Goal: Task Accomplishment & Management: Use online tool/utility

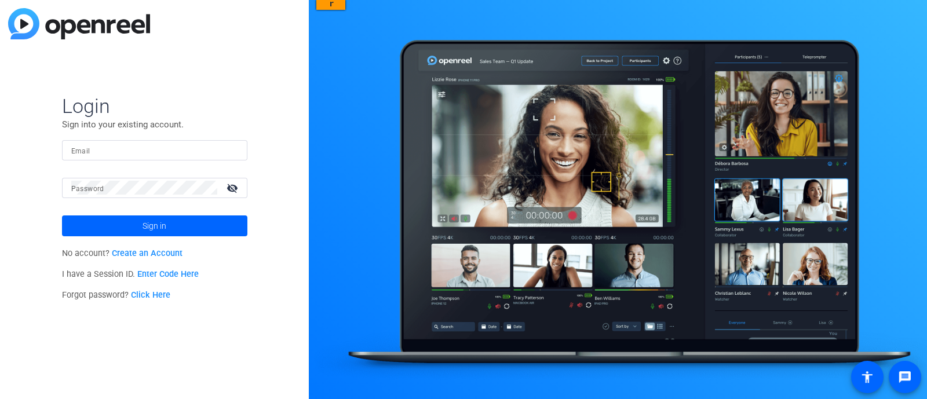
click at [149, 152] on input "Email" at bounding box center [154, 150] width 167 height 14
type input "[EMAIL_ADDRESS][DOMAIN_NAME]"
click at [147, 224] on span "Sign in" at bounding box center [155, 225] width 24 height 29
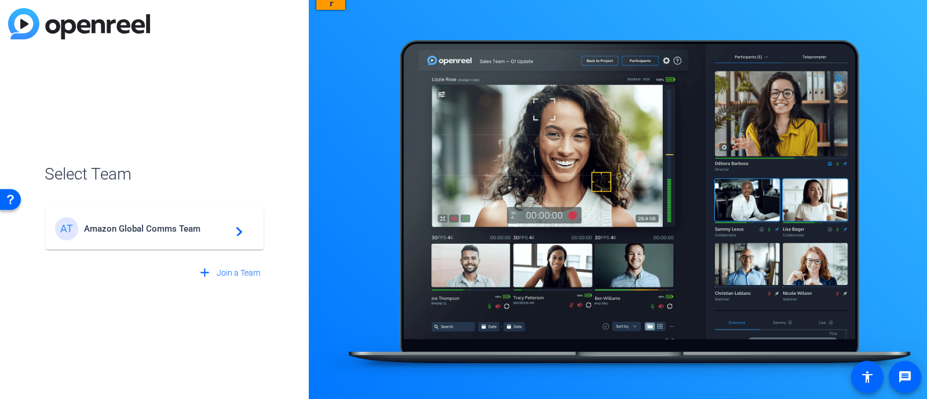
click at [230, 242] on mat-card-content "AT Amazon Global Comms Team navigate_next" at bounding box center [155, 229] width 218 height 42
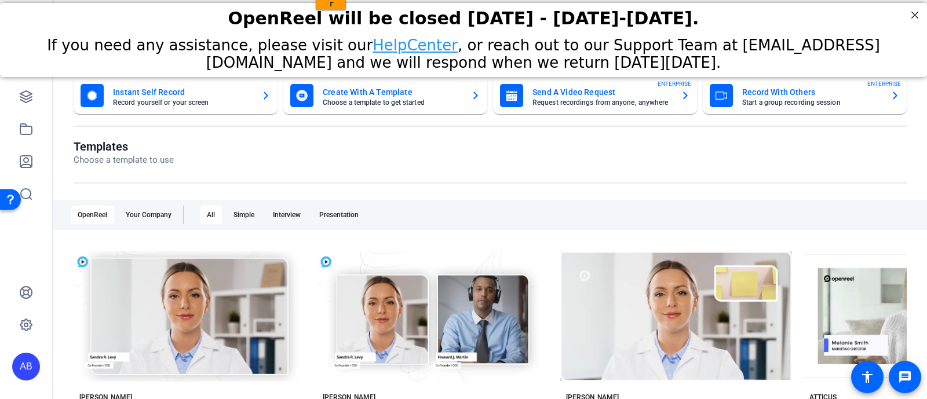
click at [559, 94] on mat-card-title "Send A Video Request" at bounding box center [601, 92] width 139 height 14
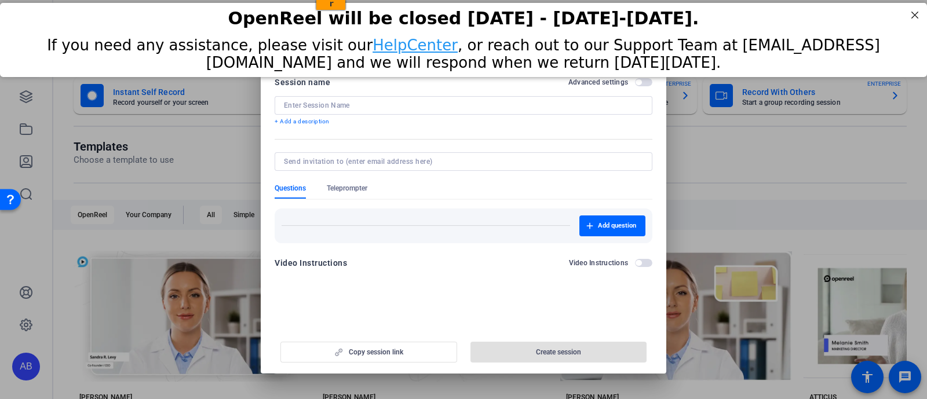
click at [389, 106] on input at bounding box center [463, 105] width 359 height 9
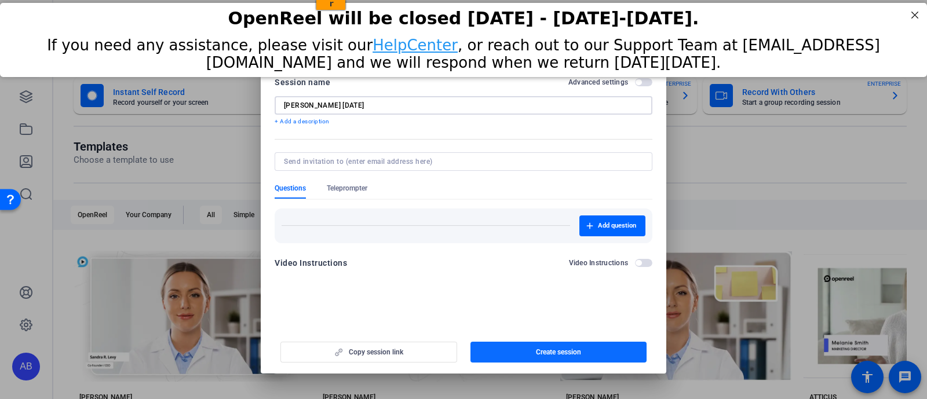
type input "[PERSON_NAME] [DATE]"
click at [507, 352] on span "button" at bounding box center [558, 352] width 177 height 28
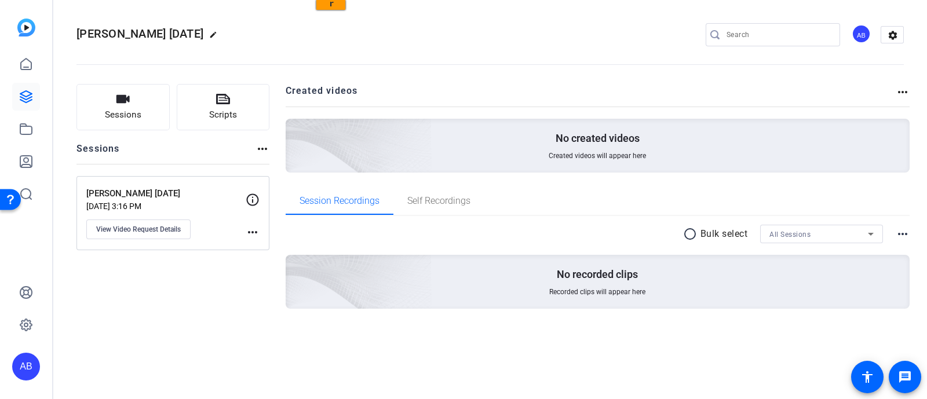
click at [253, 233] on mat-icon "more_horiz" at bounding box center [253, 232] width 14 height 14
click at [181, 207] on div at bounding box center [463, 199] width 927 height 399
click at [249, 201] on icon at bounding box center [253, 200] width 14 height 14
click at [166, 202] on p "[DATE] 3:16 PM" at bounding box center [165, 206] width 159 height 9
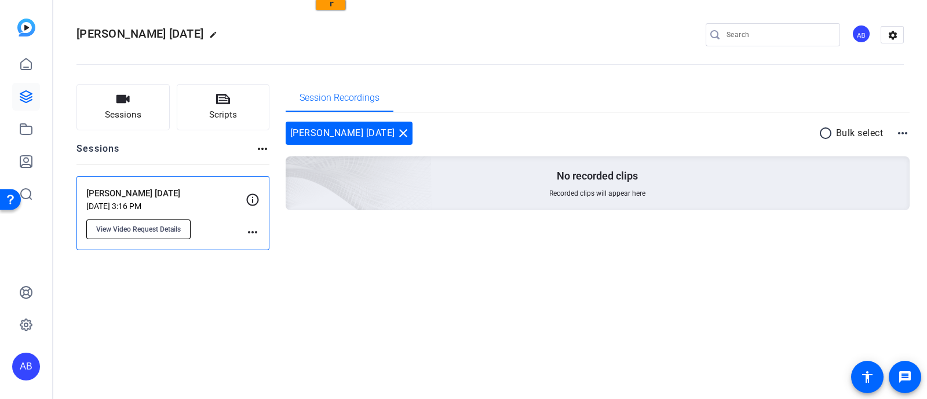
click at [167, 232] on span "View Video Request Details" at bounding box center [138, 229] width 85 height 9
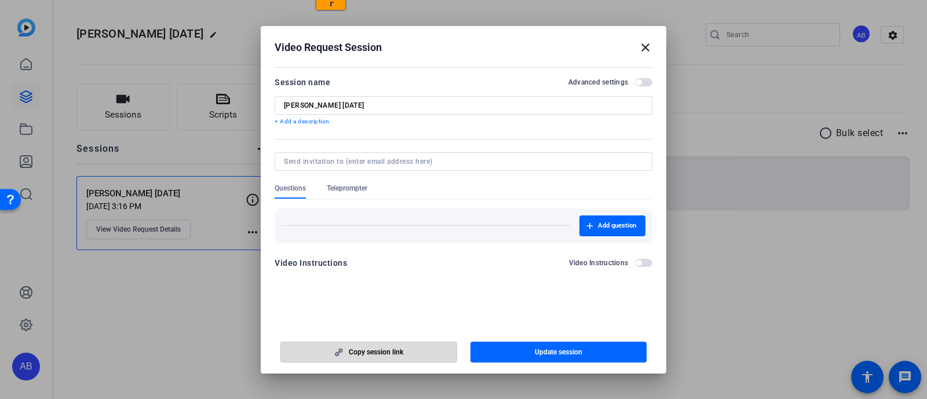
click at [395, 358] on span "button" at bounding box center [369, 352] width 176 height 28
click at [642, 48] on mat-icon "close" at bounding box center [645, 48] width 14 height 14
